Goal: Check status: Check status

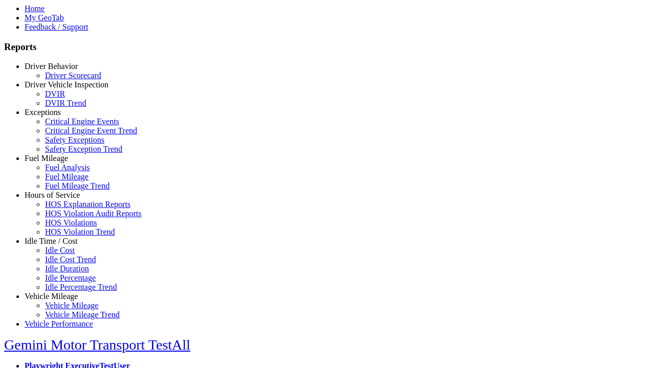
click at [59, 292] on link "Vehicle Mileage" at bounding box center [51, 296] width 53 height 9
click at [67, 301] on link "Vehicle Mileage" at bounding box center [71, 305] width 53 height 9
select select "**********"
type input "**********"
